Goal: Task Accomplishment & Management: Complete application form

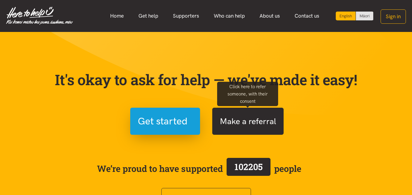
click at [245, 120] on button "Make a referral" at bounding box center [247, 121] width 71 height 27
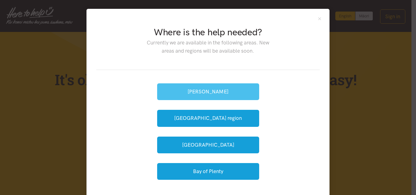
click at [191, 89] on button "[PERSON_NAME]" at bounding box center [208, 91] width 102 height 17
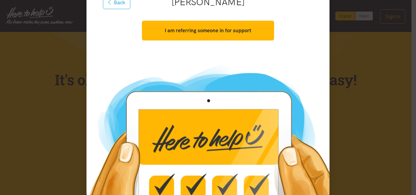
scroll to position [93, 0]
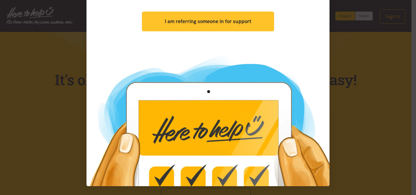
click at [195, 20] on strong "I am referring someone in for support" at bounding box center [208, 21] width 87 height 6
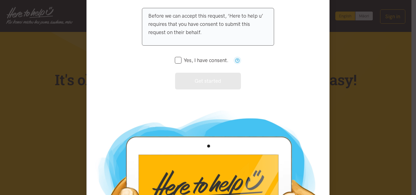
drag, startPoint x: 175, startPoint y: 59, endPoint x: 173, endPoint y: 65, distance: 6.3
click at [175, 59] on input "Yes, I have consent." at bounding box center [202, 60] width 54 height 5
checkbox input "true"
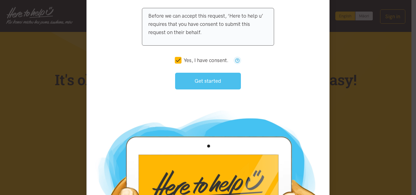
click at [203, 78] on button "Get started" at bounding box center [208, 81] width 66 height 17
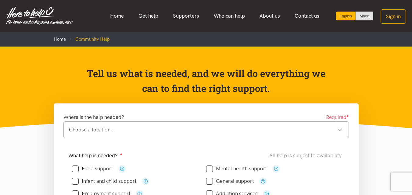
click at [337, 128] on div "Choose a location..." at bounding box center [205, 130] width 273 height 8
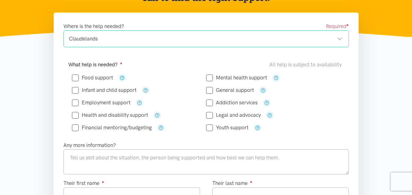
scroll to position [102, 0]
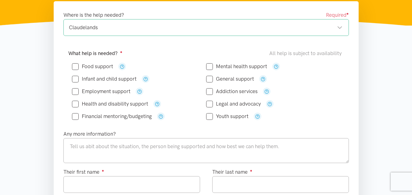
click at [75, 66] on input "Food support" at bounding box center [92, 66] width 41 height 5
checkbox input "true"
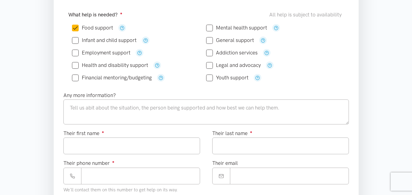
scroll to position [160, 0]
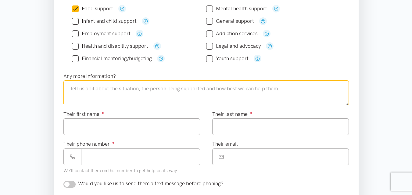
click at [76, 91] on textarea at bounding box center [205, 92] width 285 height 25
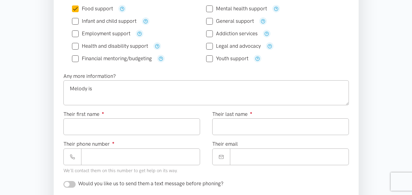
click at [169, 66] on div "Food support" at bounding box center [205, 33] width 275 height 67
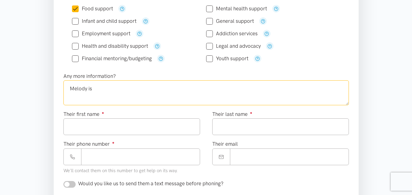
click at [88, 90] on textarea "Melody is" at bounding box center [205, 92] width 285 height 25
click at [101, 91] on textarea "Melody has" at bounding box center [205, 92] width 285 height 25
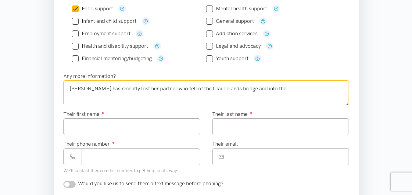
click at [165, 90] on textarea "[PERSON_NAME] has recently lost her partner who fell of the Claudelands bridge …" at bounding box center [205, 92] width 285 height 25
click at [287, 89] on textarea "[PERSON_NAME] has recently lost her partner who accidently fell of the Claudela…" at bounding box center [205, 92] width 285 height 25
click at [68, 98] on textarea "[PERSON_NAME] has recently lost her partner who accidently fell of the Claudela…" at bounding box center [205, 92] width 285 height 25
click at [90, 96] on textarea "[PERSON_NAME] has recently lost her partner who accidently fell of the Claudela…" at bounding box center [205, 92] width 285 height 25
type textarea "[PERSON_NAME] has recently lost her partner who accidently fell of the Claudela…"
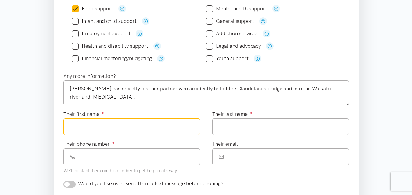
click at [73, 130] on input "Their first name ●" at bounding box center [131, 127] width 137 height 17
type input "******"
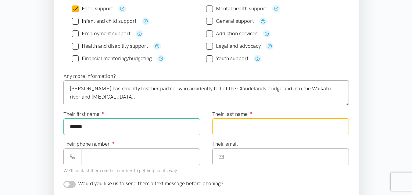
click at [224, 126] on input "Their last name ●" at bounding box center [280, 127] width 137 height 17
type input "*******"
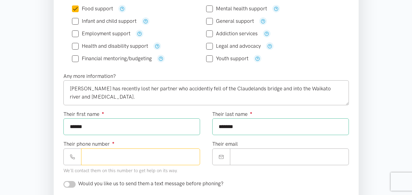
click at [94, 156] on input "Their phone number ●" at bounding box center [140, 157] width 119 height 17
type input "**********"
click at [253, 155] on input "Their email" at bounding box center [289, 157] width 119 height 17
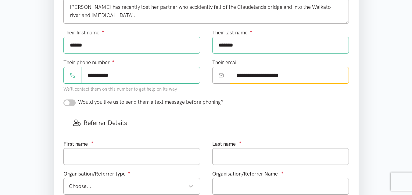
scroll to position [245, 0]
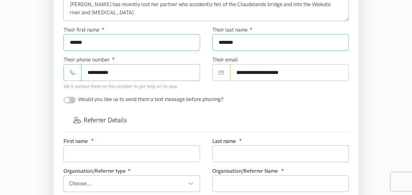
type input "**********"
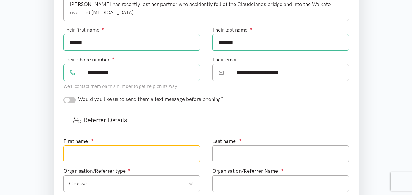
click at [80, 154] on input "text" at bounding box center [131, 154] width 137 height 17
type input "[PERSON_NAME]"
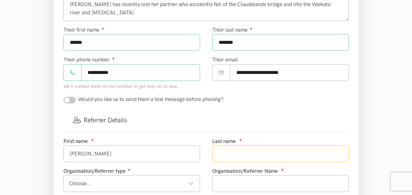
click at [225, 154] on input "text" at bounding box center [280, 154] width 137 height 17
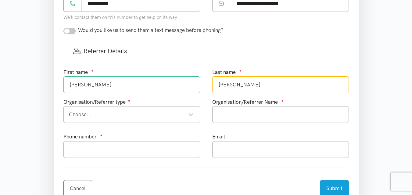
scroll to position [325, 0]
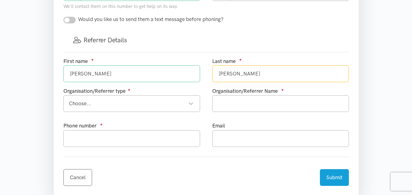
type input "[PERSON_NAME]"
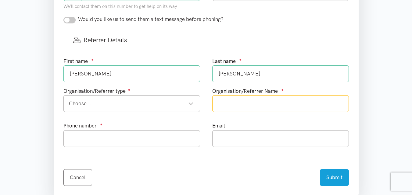
click at [278, 105] on input "text" at bounding box center [280, 103] width 137 height 17
click at [191, 102] on div "Choose..." at bounding box center [131, 104] width 125 height 8
type input "CareNZ"
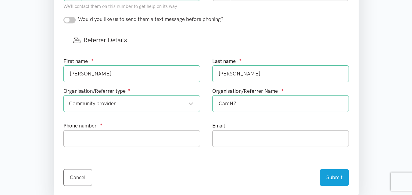
drag, startPoint x: 102, startPoint y: 134, endPoint x: 99, endPoint y: 139, distance: 5.6
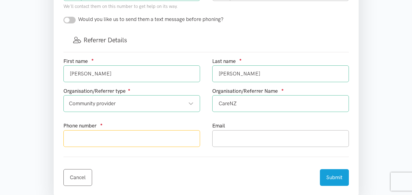
click at [83, 138] on input "text" at bounding box center [131, 138] width 137 height 17
type input "0272933533"
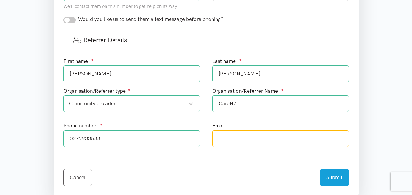
click at [236, 140] on input "text" at bounding box center [280, 138] width 137 height 17
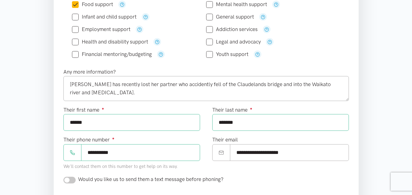
scroll to position [167, 0]
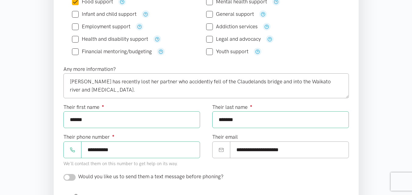
type input "[PERSON_NAME][EMAIL_ADDRESS][DOMAIN_NAME]"
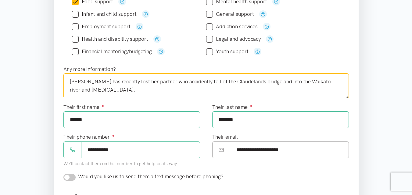
click at [95, 91] on textarea "[PERSON_NAME] has recently lost her partner who accidently fell of the Claudela…" at bounding box center [205, 85] width 285 height 25
click at [93, 90] on textarea "[PERSON_NAME] has recently lost her partner who accidently fell of the Claudela…" at bounding box center [205, 85] width 285 height 25
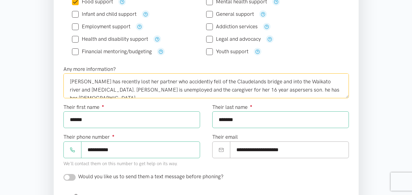
click at [256, 90] on textarea "[PERSON_NAME] has recently lost her partner who accidently fell of the Claudela…" at bounding box center [205, 85] width 285 height 25
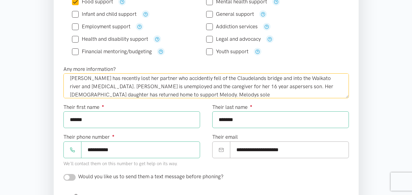
scroll to position [9, 0]
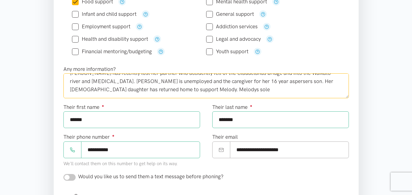
drag, startPoint x: 183, startPoint y: 93, endPoint x: 151, endPoint y: 89, distance: 32.5
click at [151, 89] on textarea "[PERSON_NAME] has recently lost her partner who accidently fell of the Claudela…" at bounding box center [205, 85] width 285 height 25
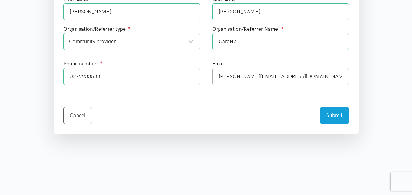
scroll to position [390, 0]
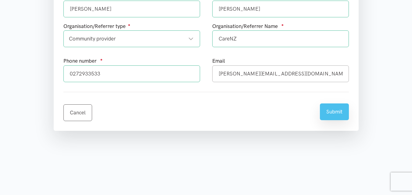
type textarea "[PERSON_NAME] has recently lost her partner who accidently fell of the Claudela…"
drag, startPoint x: 335, startPoint y: 110, endPoint x: 336, endPoint y: 114, distance: 3.7
click at [336, 114] on button "Submit" at bounding box center [334, 112] width 29 height 17
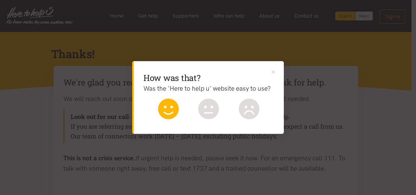
click at [161, 105] on icon at bounding box center [168, 109] width 21 height 21
